Goal: Browse casually

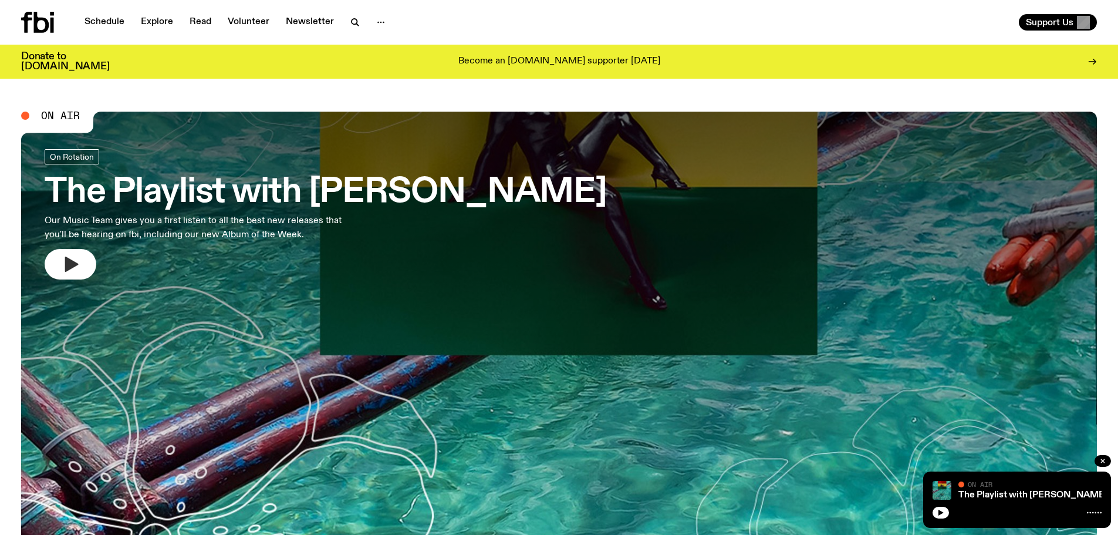
click at [63, 263] on icon "button" at bounding box center [70, 264] width 19 height 19
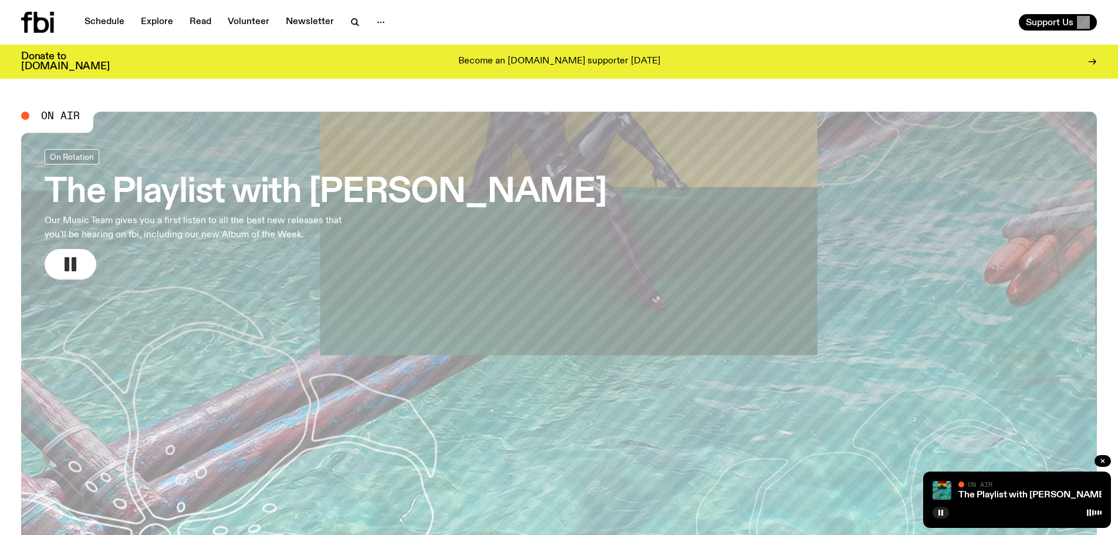
click at [69, 263] on rect "button" at bounding box center [67, 264] width 5 height 14
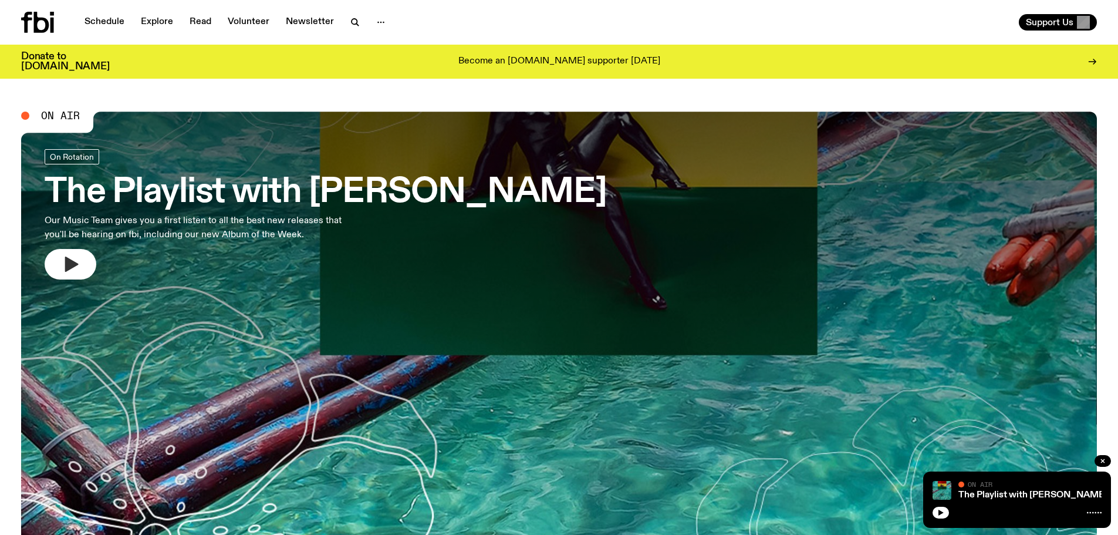
click at [66, 267] on icon "button" at bounding box center [72, 264] width 14 height 15
drag, startPoint x: 70, startPoint y: 262, endPoint x: 103, endPoint y: 205, distance: 66.6
click at [70, 262] on icon "button" at bounding box center [72, 264] width 14 height 15
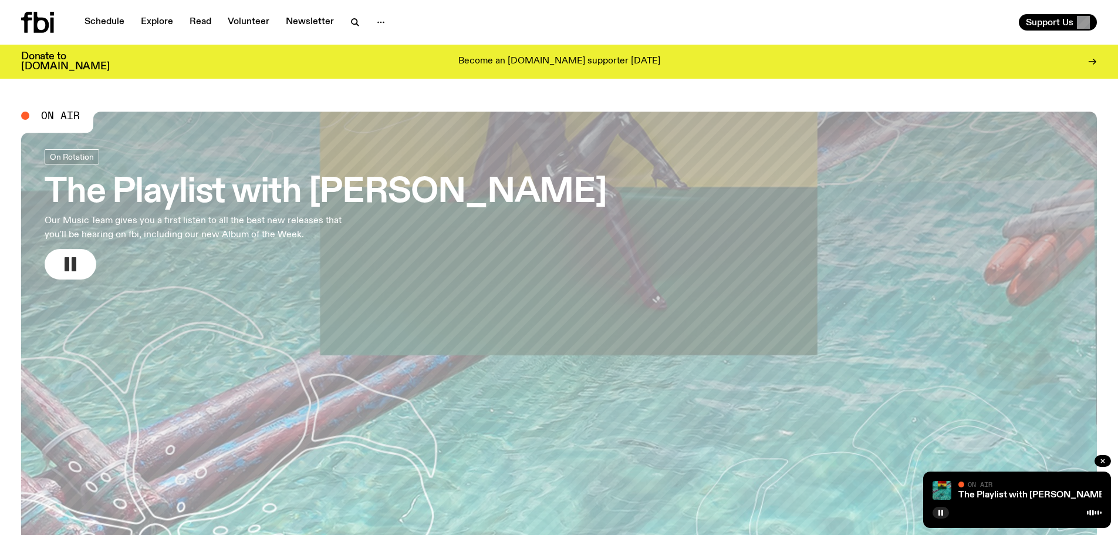
click at [73, 256] on icon "button" at bounding box center [70, 264] width 19 height 19
